Goal: Complete application form: Complete application form

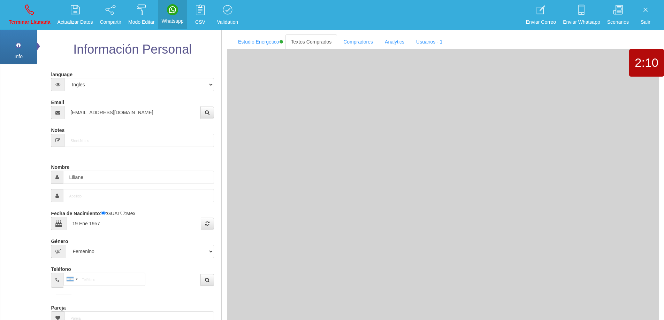
select select "4"
select select "2"
click at [22, 8] on link "Terminar Llamada" at bounding box center [29, 15] width 47 height 26
select select "0"
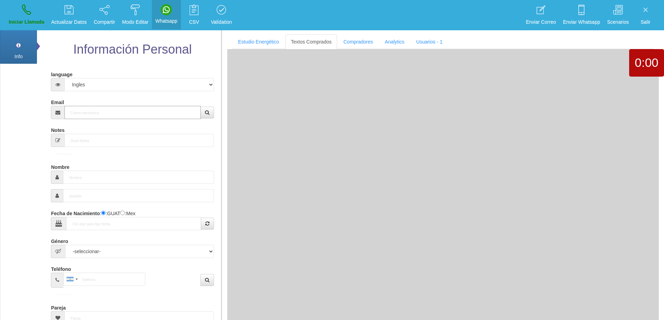
click at [150, 113] on input "Email" at bounding box center [133, 112] width 136 height 13
paste input "[EMAIL_ADDRESS][DOMAIN_NAME]"
type input "[EMAIL_ADDRESS][DOMAIN_NAME]"
click at [209, 115] on icon "button" at bounding box center [207, 112] width 5 height 5
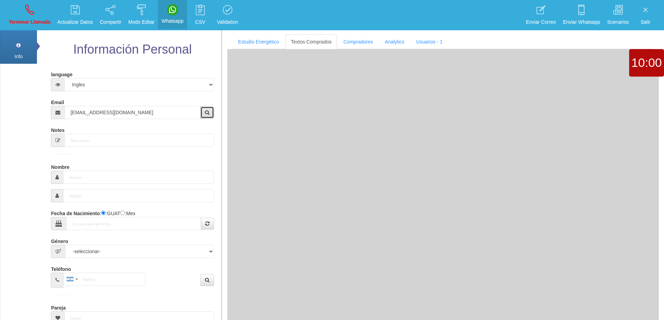
type input "26 Dic 1972"
select select "1"
type input "Excelente Comprador"
type input "[PERSON_NAME]"
select select "1"
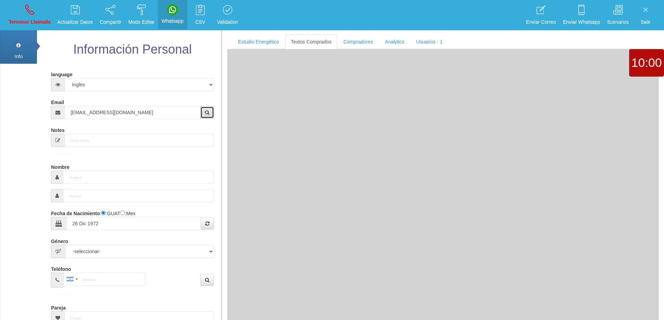
type input "955 466 275"
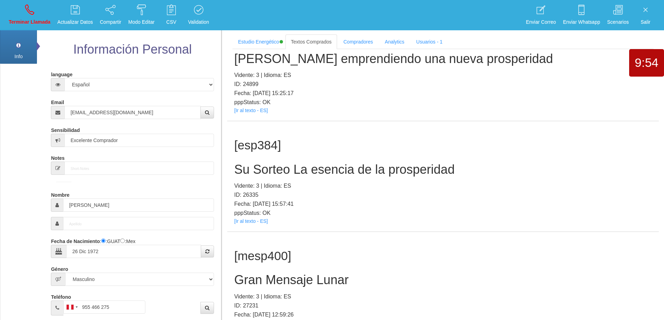
scroll to position [151, 0]
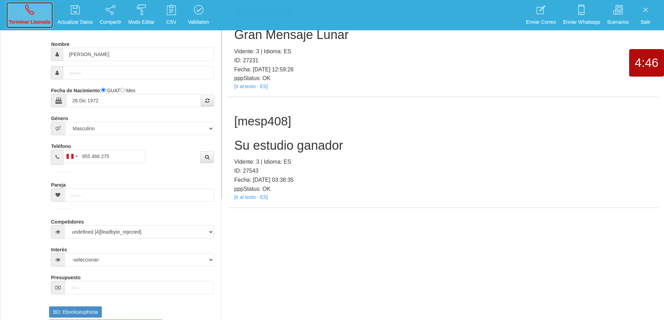
drag, startPoint x: 27, startPoint y: 14, endPoint x: 402, endPoint y: 28, distance: 376.2
click at [27, 14] on icon at bounding box center [29, 9] width 9 height 11
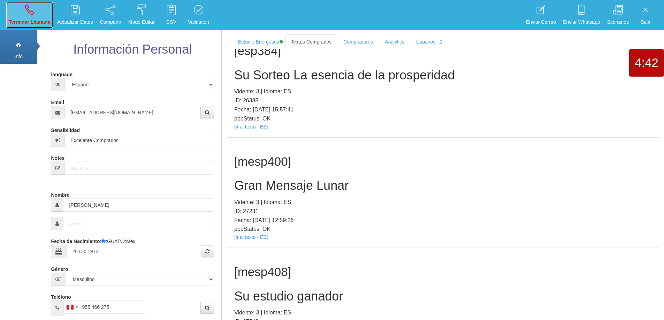
click at [34, 15] on link "Terminar Llamada" at bounding box center [29, 15] width 47 height 26
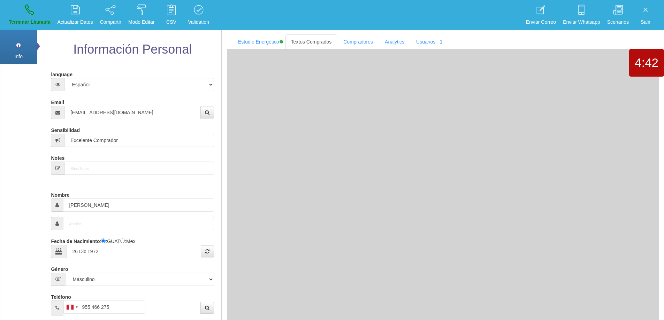
select select "0"
click at [139, 114] on input "Email" at bounding box center [133, 112] width 136 height 13
paste input "[EMAIL_ADDRESS][DOMAIN_NAME]"
type input "[EMAIL_ADDRESS][DOMAIN_NAME]"
type input "24 Dic 1954"
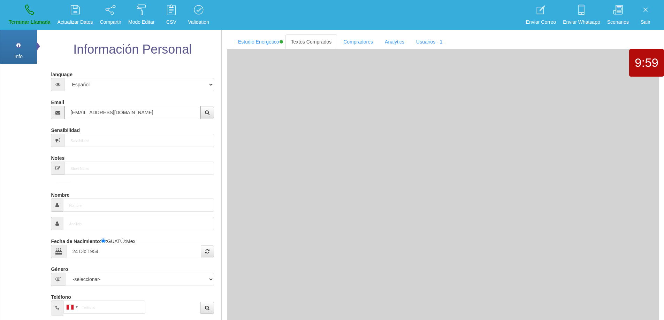
type input "Buen Comprador"
type input "Delfín"
select select "1"
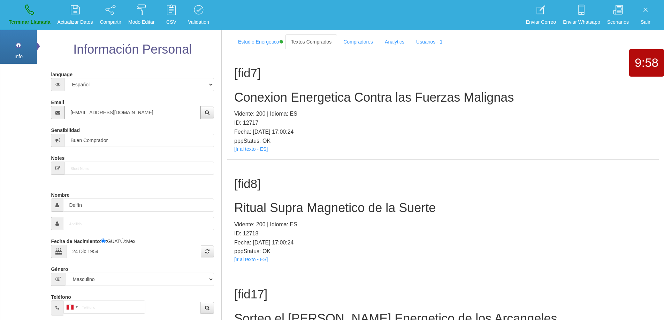
type input "[EMAIL_ADDRESS][DOMAIN_NAME]"
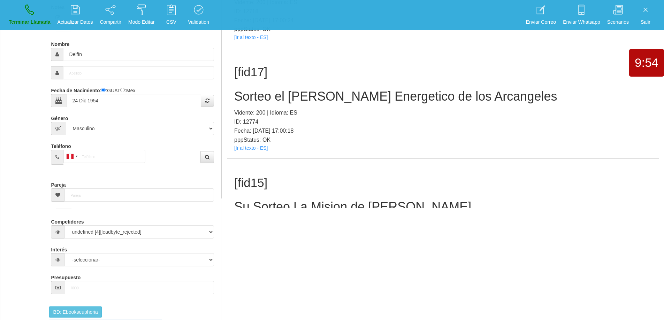
scroll to position [70, 0]
